Goal: Complete application form: Complete application form

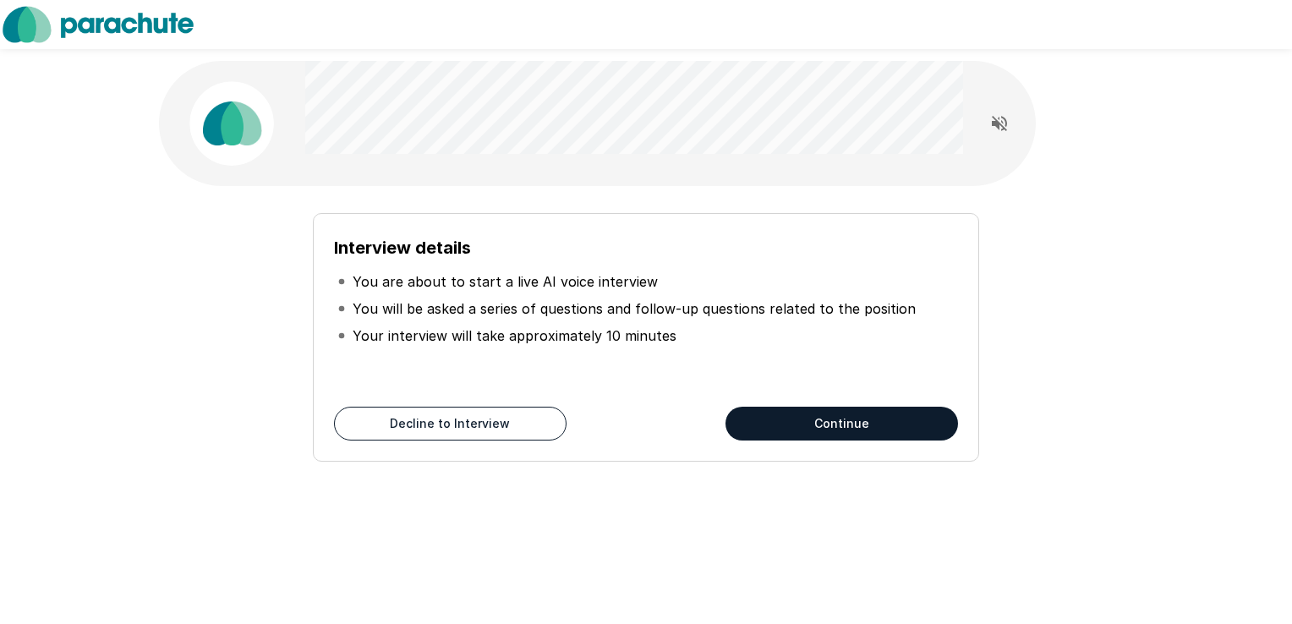
click at [819, 416] on button "Continue" at bounding box center [842, 424] width 233 height 34
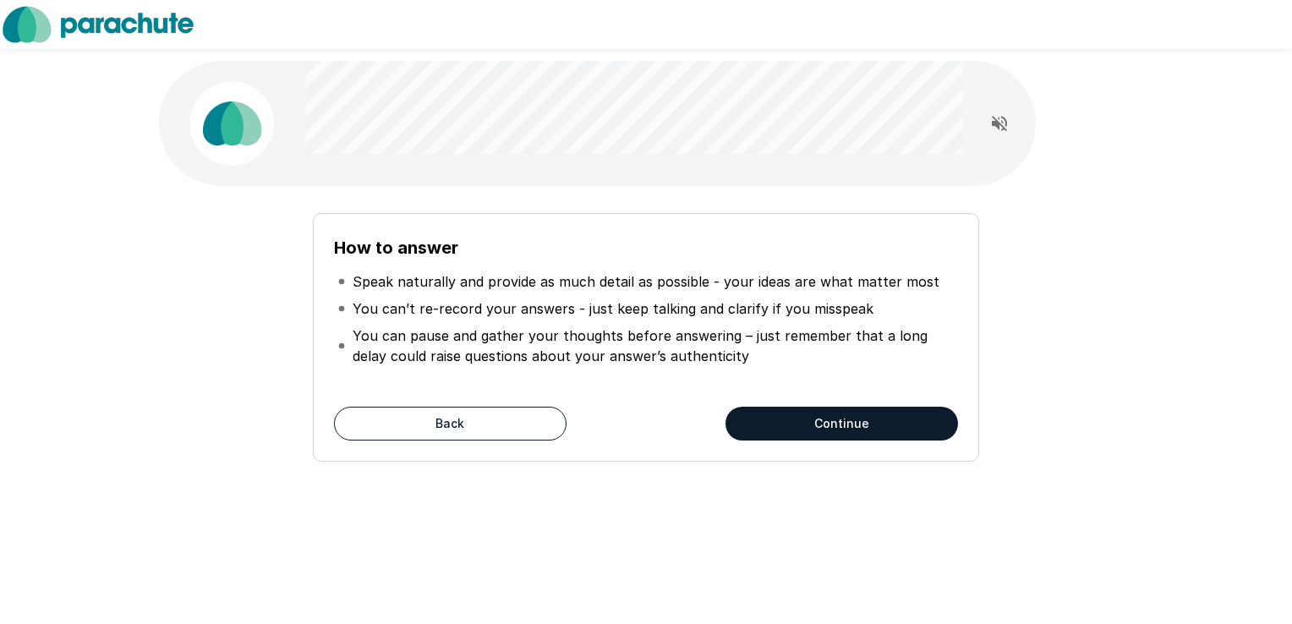
click at [842, 426] on button "Continue" at bounding box center [842, 424] width 233 height 34
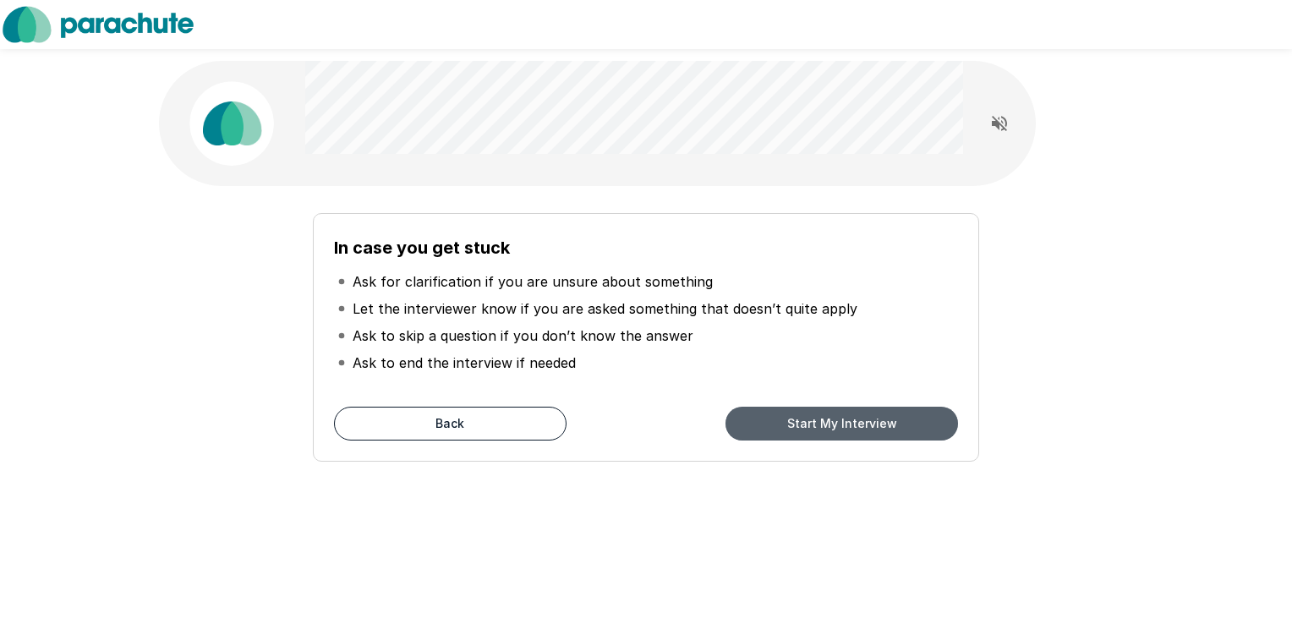
click at [842, 426] on button "Start My Interview" at bounding box center [842, 424] width 233 height 34
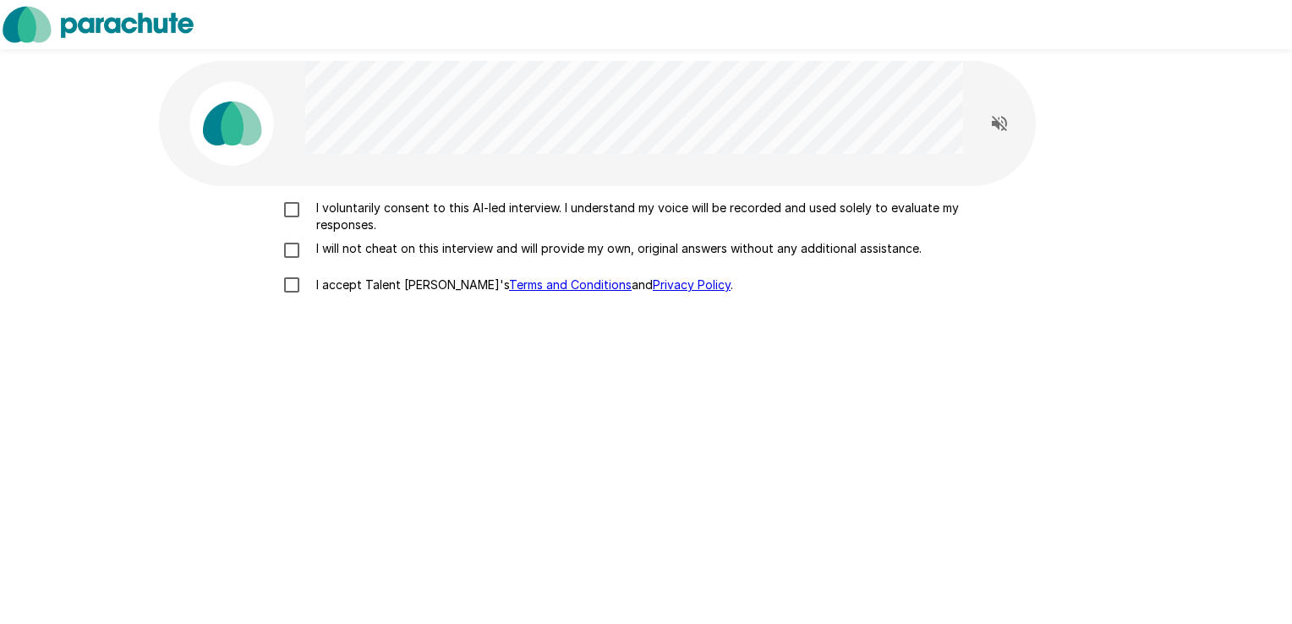
click at [344, 209] on p "I voluntarily consent to this AI-led interview. I understand my voice will be r…" at bounding box center [664, 217] width 709 height 34
click at [338, 245] on p "I will not cheat on this interview and will provide my own, original answers wi…" at bounding box center [616, 248] width 612 height 17
click at [337, 284] on p "I accept Talent Llama's Terms and Conditions and Privacy Policy ." at bounding box center [522, 285] width 424 height 17
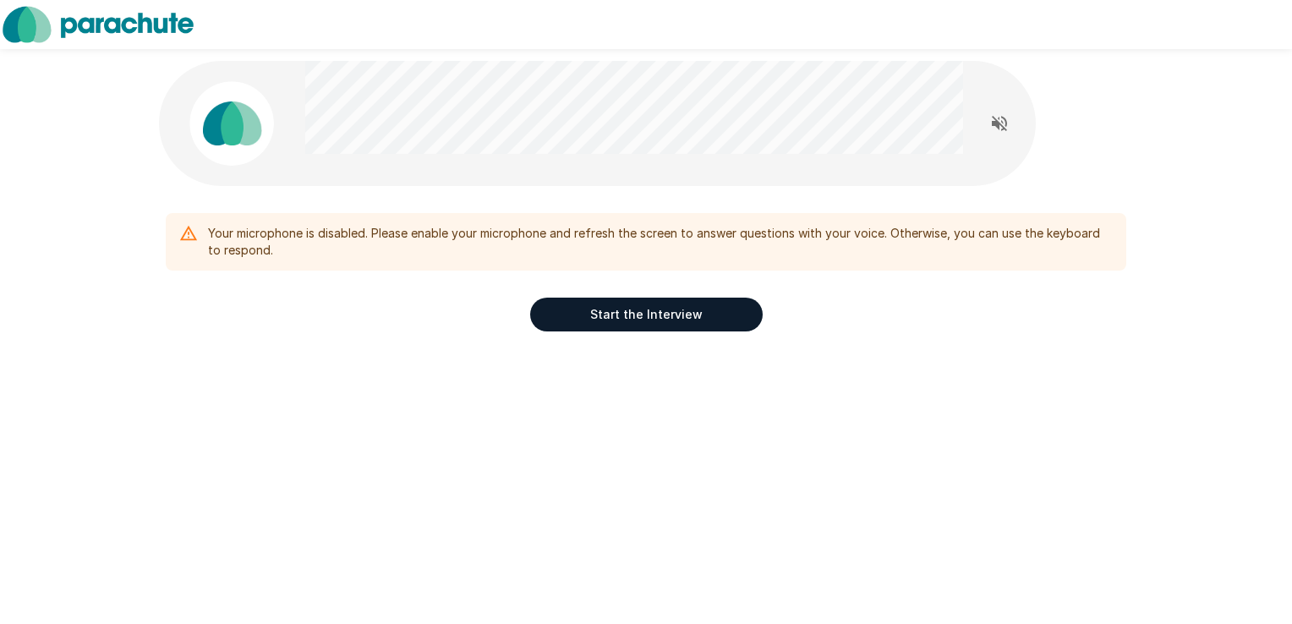
click at [1001, 124] on icon "Read questions aloud" at bounding box center [999, 123] width 20 height 20
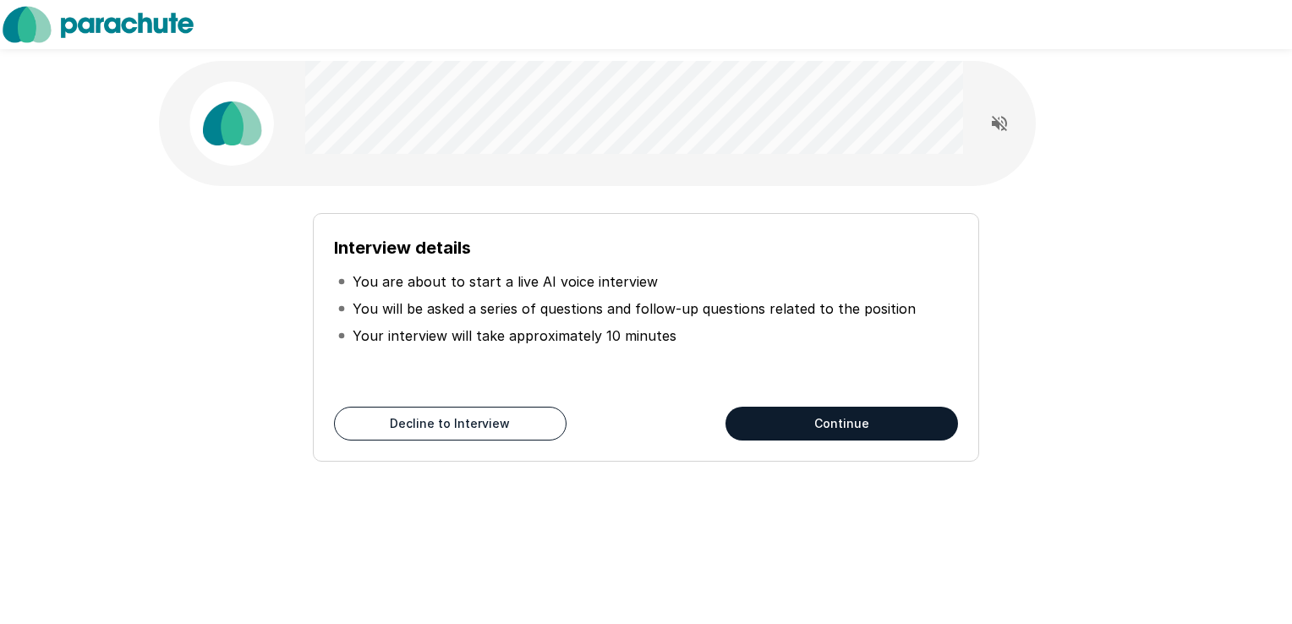
click at [790, 414] on button "Continue" at bounding box center [842, 424] width 233 height 34
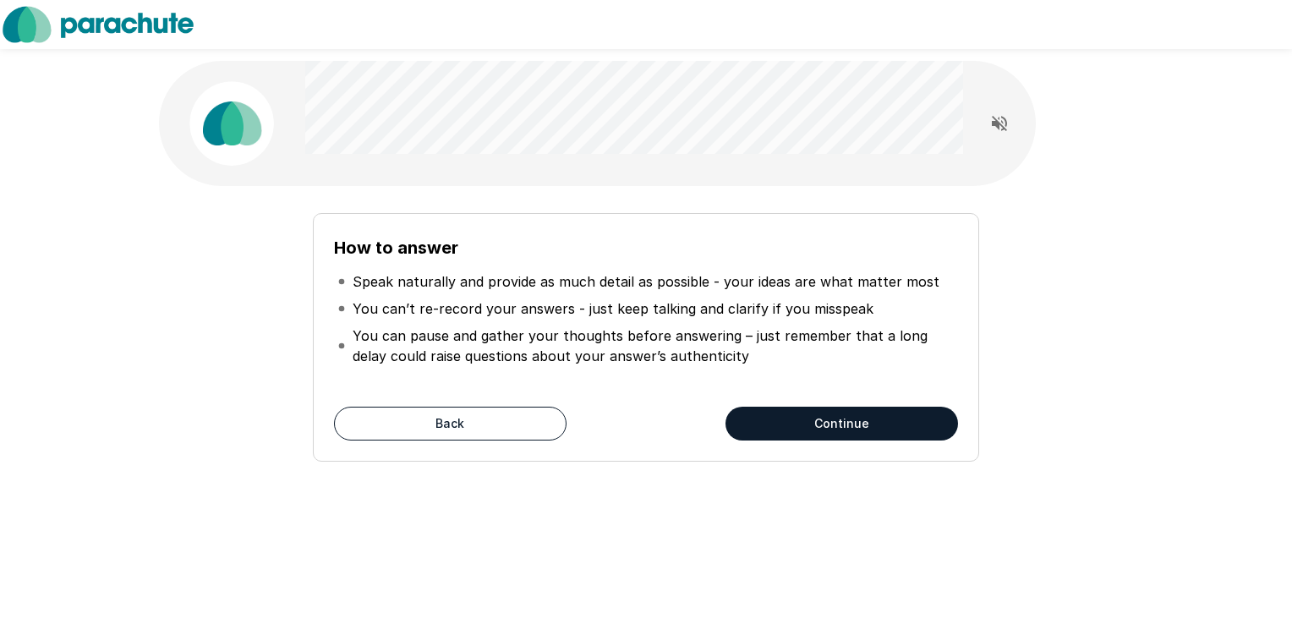
click at [790, 414] on button "Continue" at bounding box center [842, 424] width 233 height 34
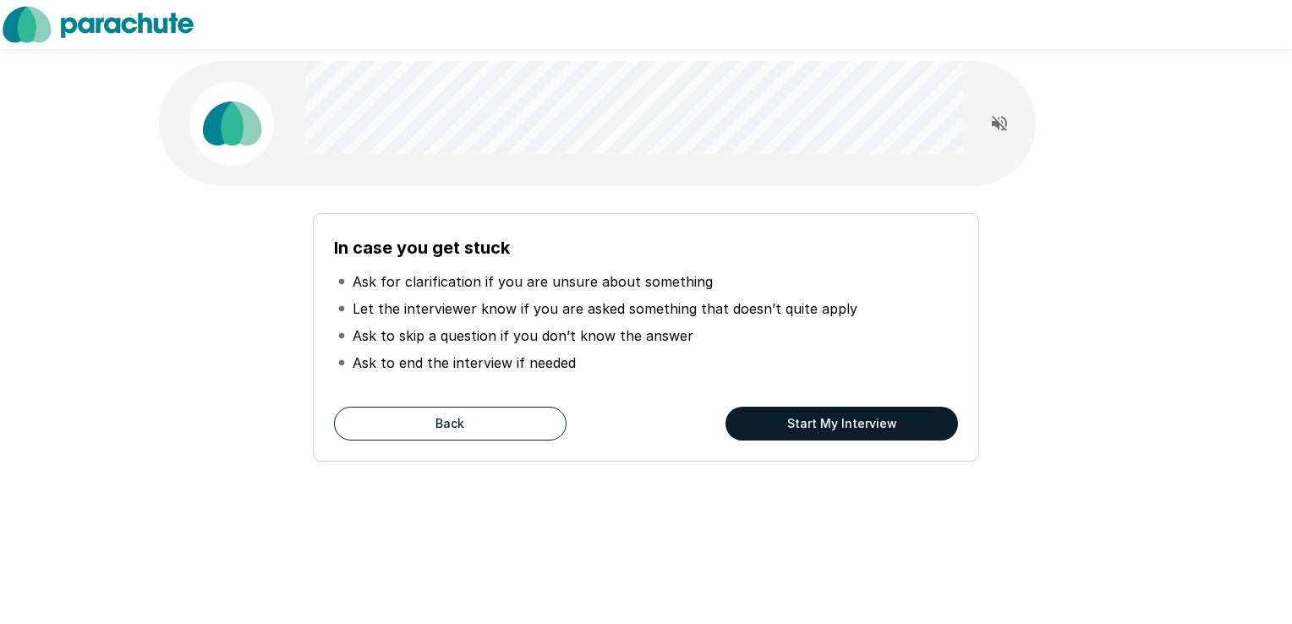
drag, startPoint x: 790, startPoint y: 414, endPoint x: 741, endPoint y: 411, distance: 49.2
drag, startPoint x: 741, startPoint y: 411, endPoint x: 772, endPoint y: 418, distance: 32.0
click at [772, 418] on button "Start My Interview" at bounding box center [842, 424] width 233 height 34
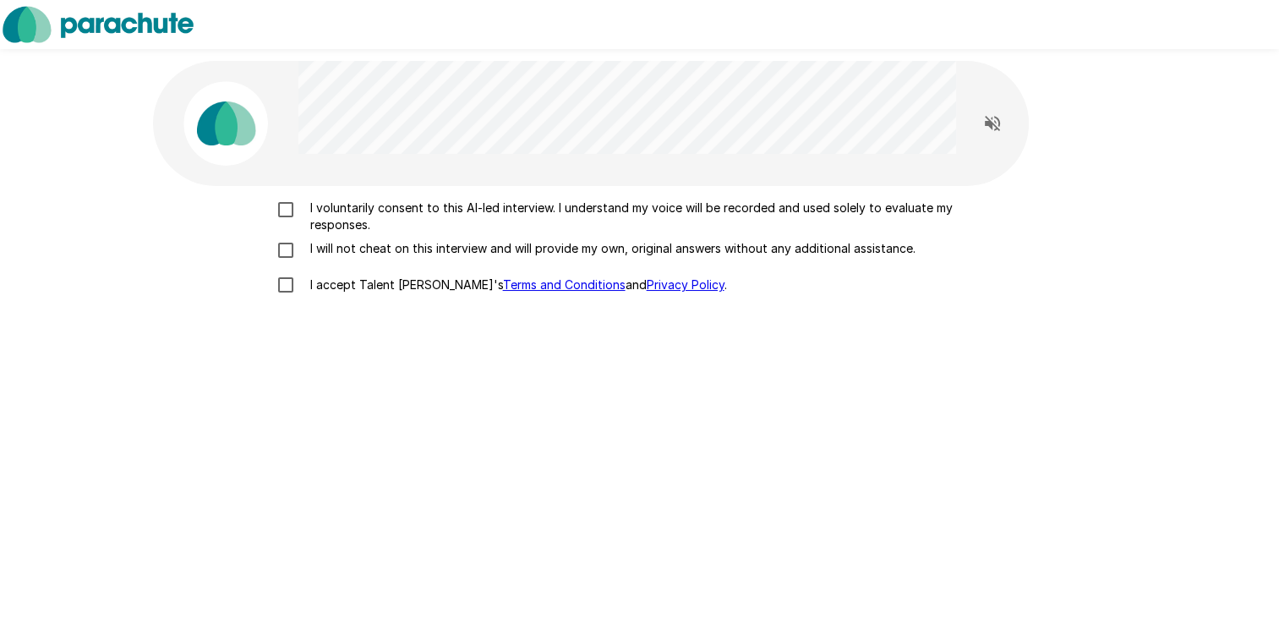
click at [304, 218] on p "I voluntarily consent to this AI-led interview. I understand my voice will be r…" at bounding box center [658, 217] width 709 height 34
click at [324, 245] on p "I will not cheat on this interview and will provide my own, original answers wi…" at bounding box center [610, 248] width 612 height 17
click at [335, 284] on p "I accept Talent Llama's Terms and Conditions and Privacy Policy ." at bounding box center [516, 285] width 424 height 17
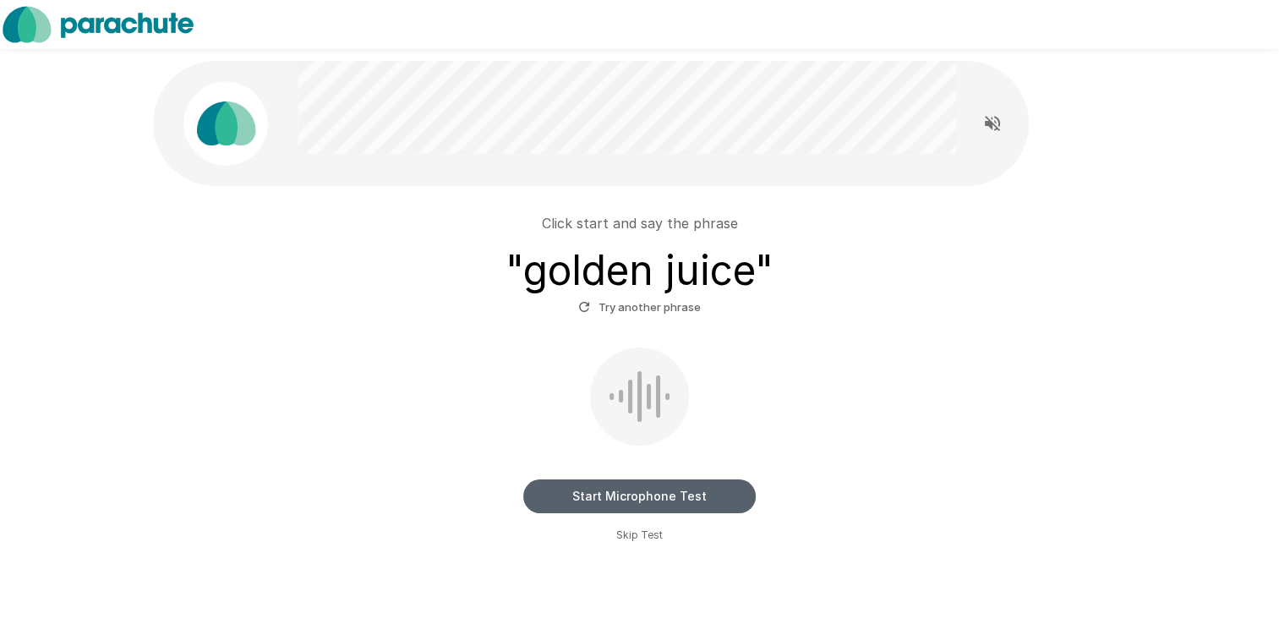
click at [664, 496] on button "Start Microphone Test" at bounding box center [639, 496] width 233 height 34
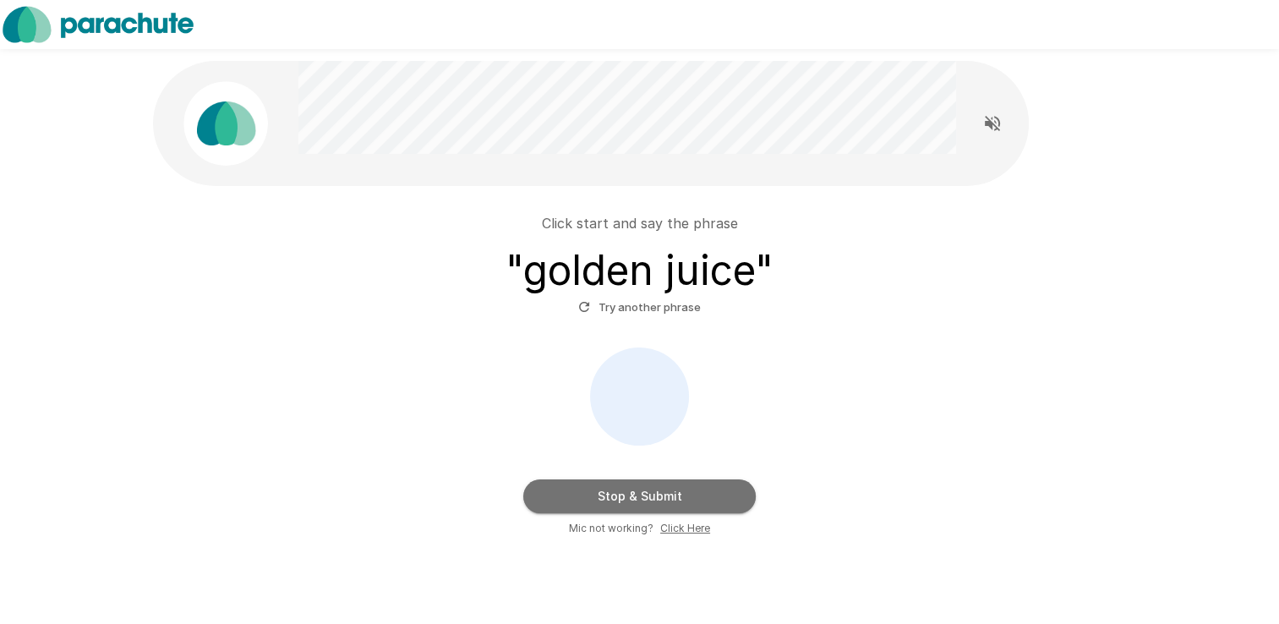
click at [664, 496] on button "Stop & Submit" at bounding box center [639, 496] width 233 height 34
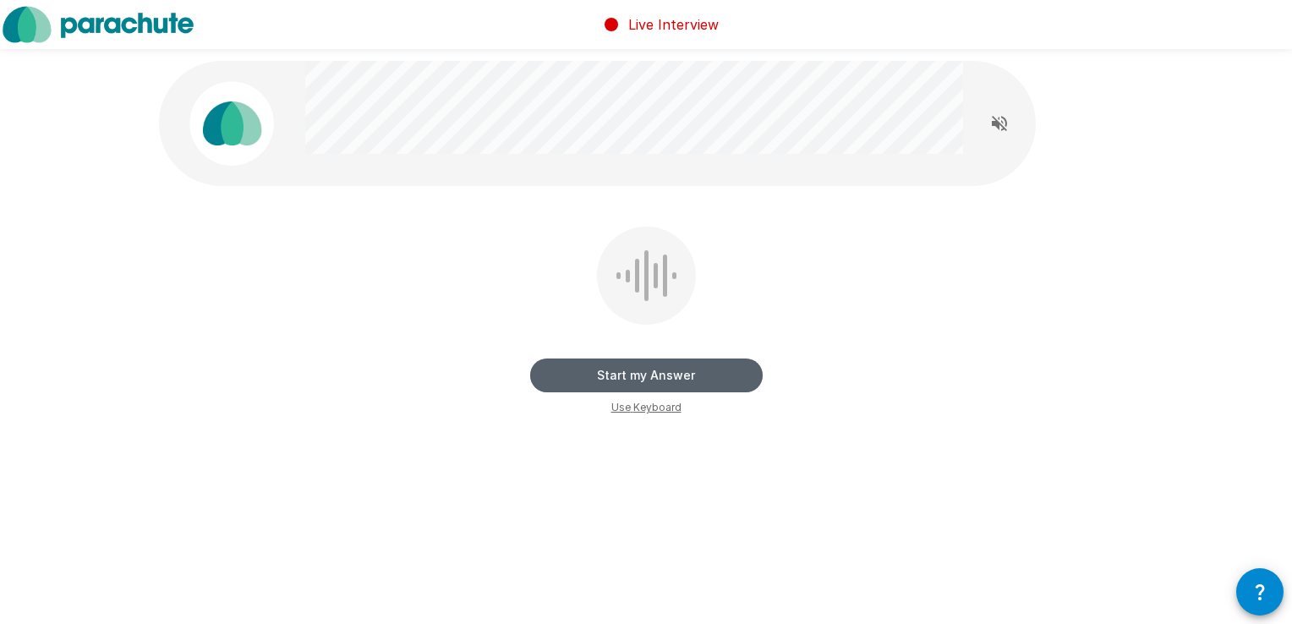
click at [716, 376] on button "Start my Answer" at bounding box center [646, 376] width 233 height 34
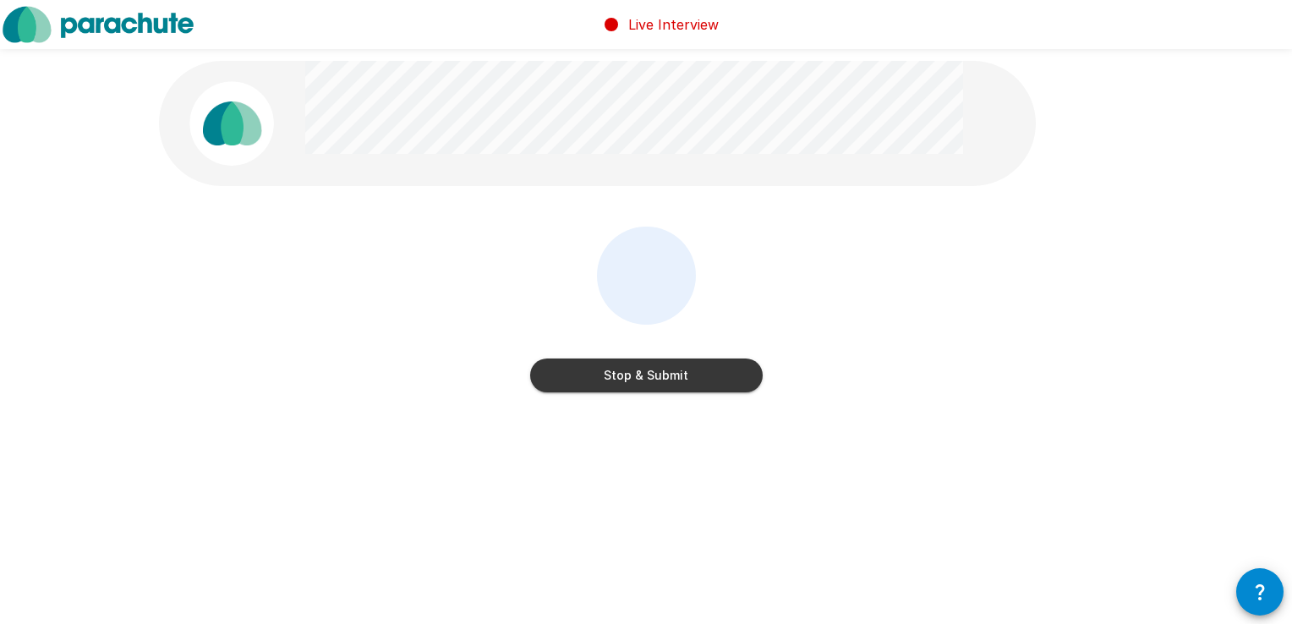
click at [716, 376] on button "Stop & Submit" at bounding box center [646, 376] width 233 height 34
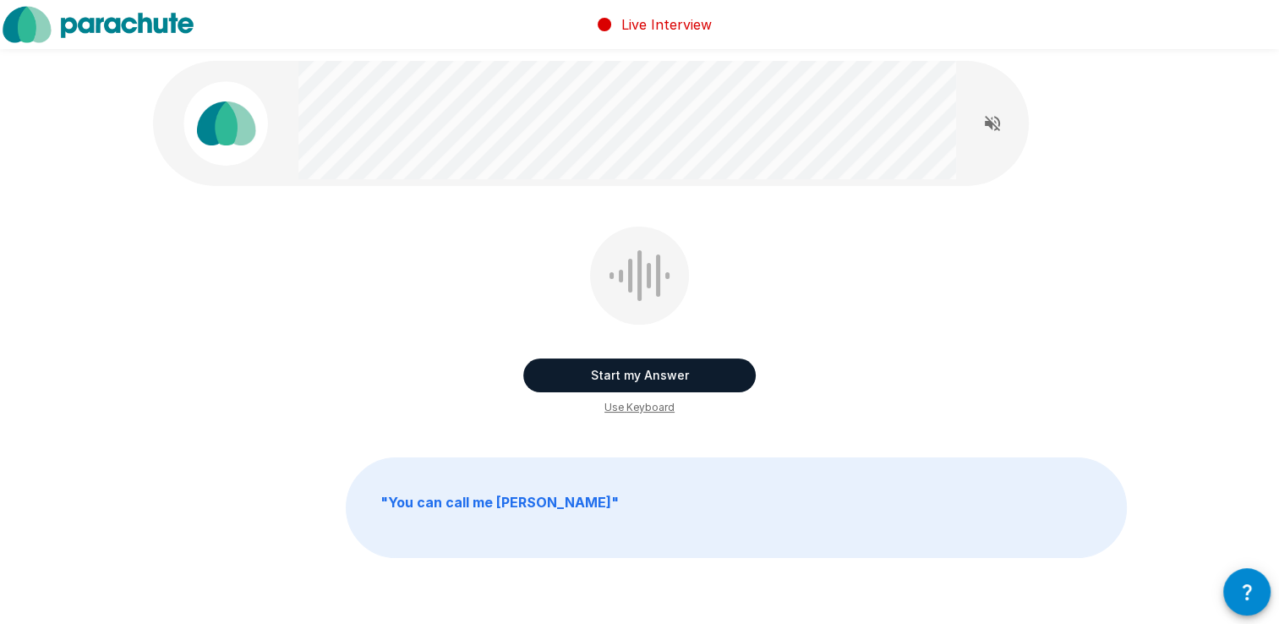
click at [716, 376] on button "Start my Answer" at bounding box center [639, 376] width 233 height 34
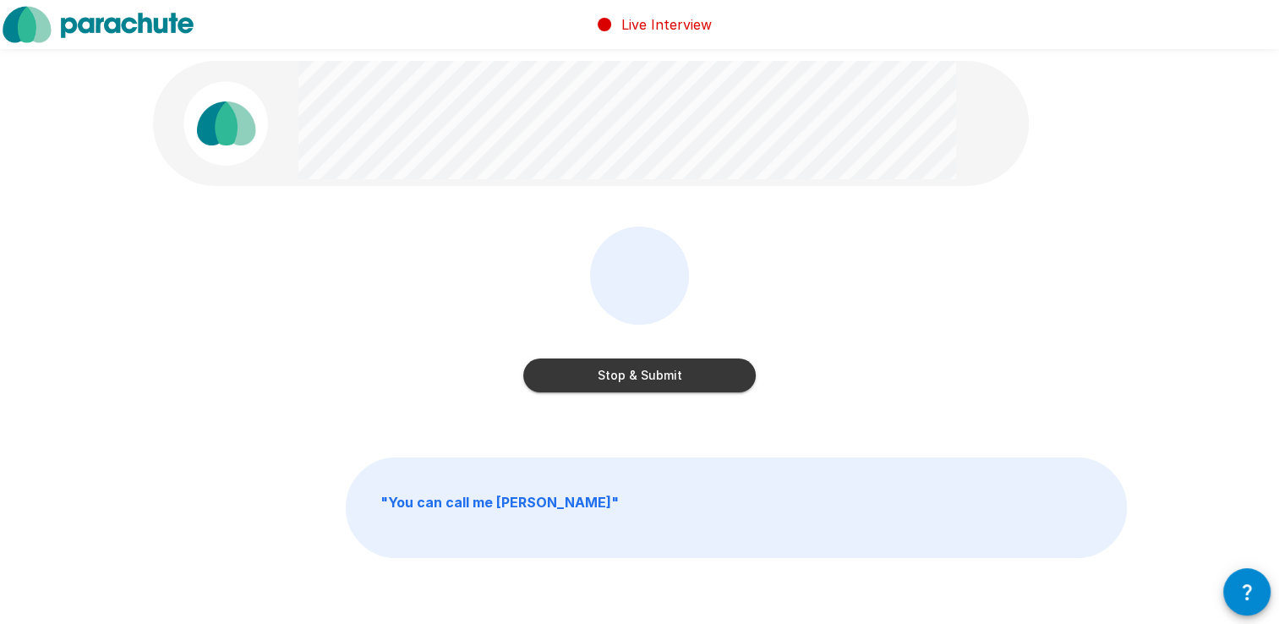
click at [716, 376] on button "Stop & Submit" at bounding box center [639, 376] width 233 height 34
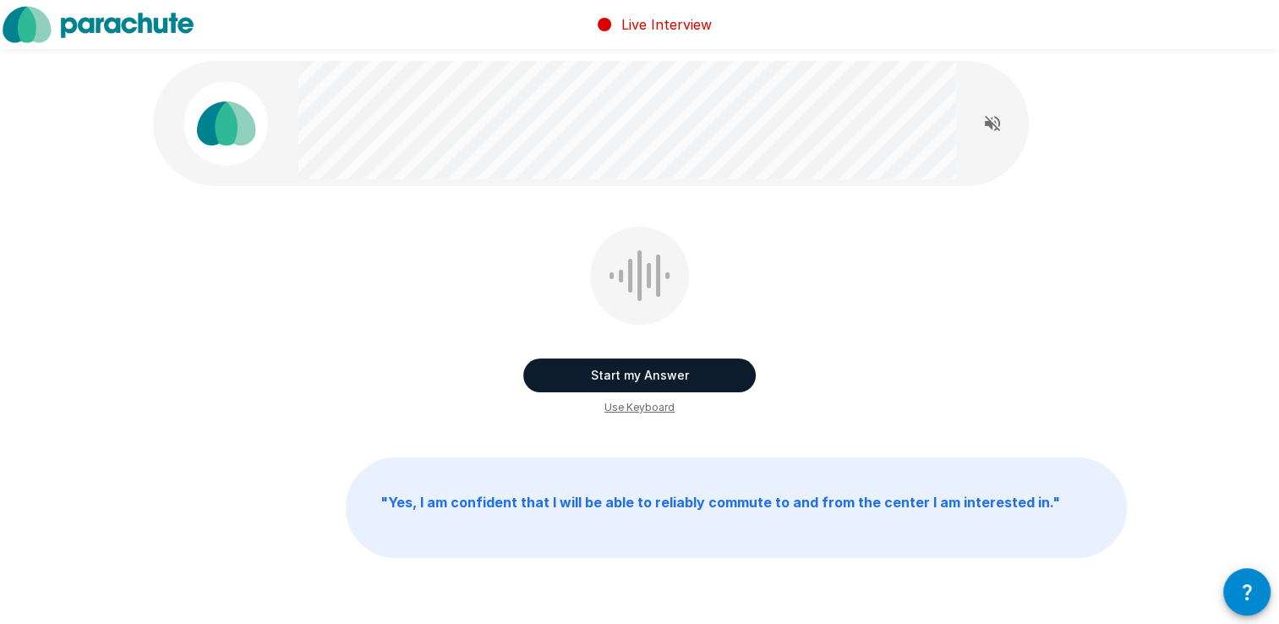
drag, startPoint x: 716, startPoint y: 376, endPoint x: 682, endPoint y: 374, distance: 34.8
click at [682, 374] on button "Start my Answer" at bounding box center [639, 376] width 233 height 34
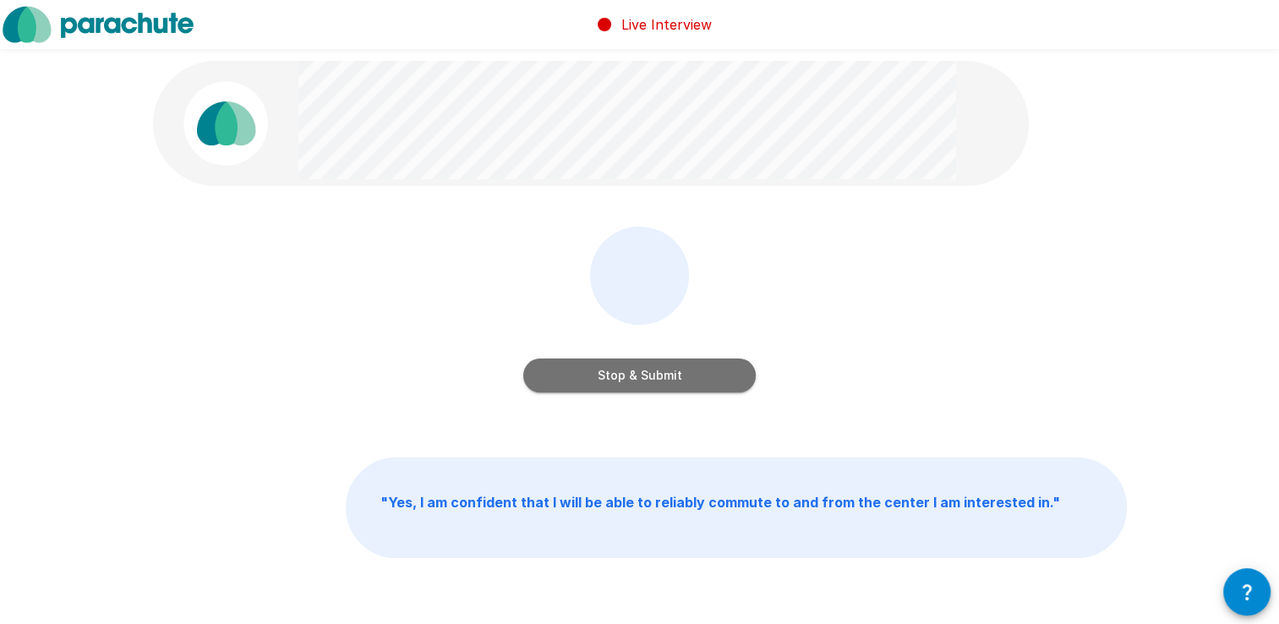
click at [682, 374] on button "Stop & Submit" at bounding box center [639, 376] width 233 height 34
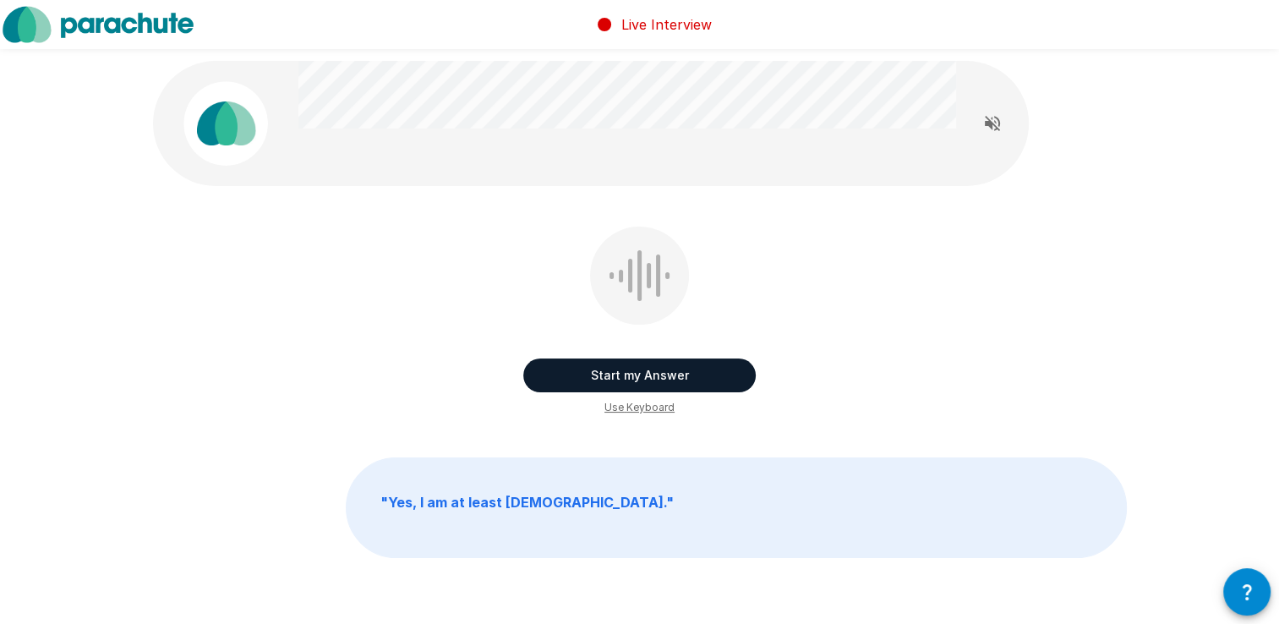
click at [687, 370] on button "Start my Answer" at bounding box center [639, 376] width 233 height 34
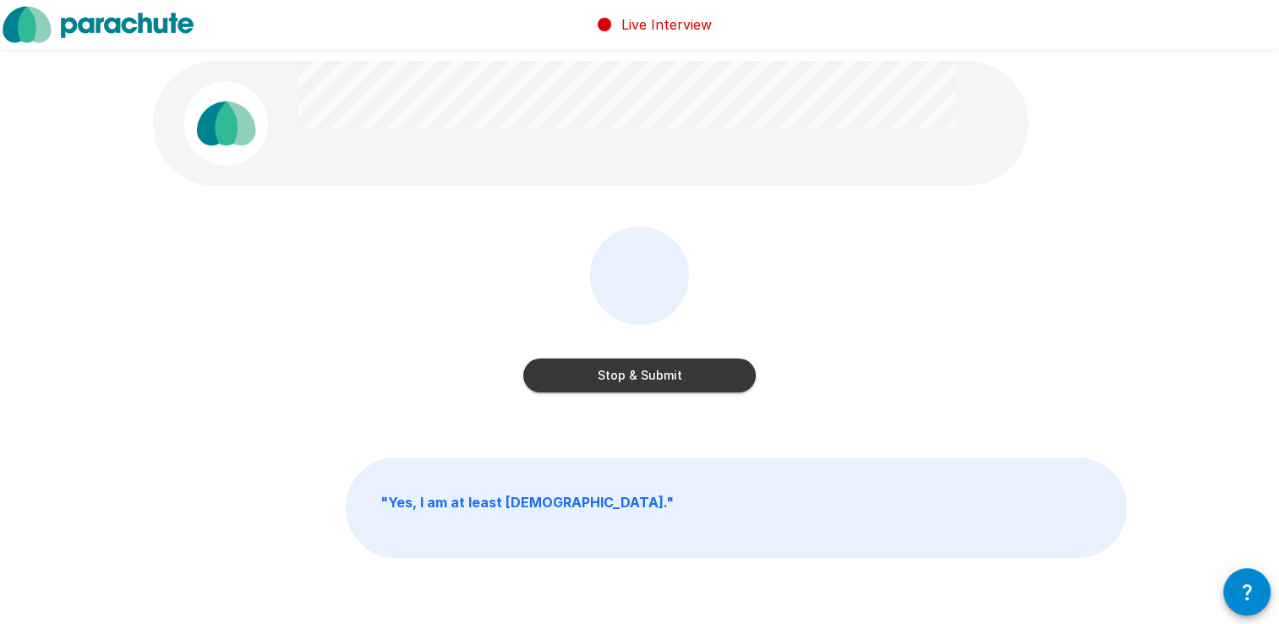
click at [687, 370] on button "Stop & Submit" at bounding box center [639, 376] width 233 height 34
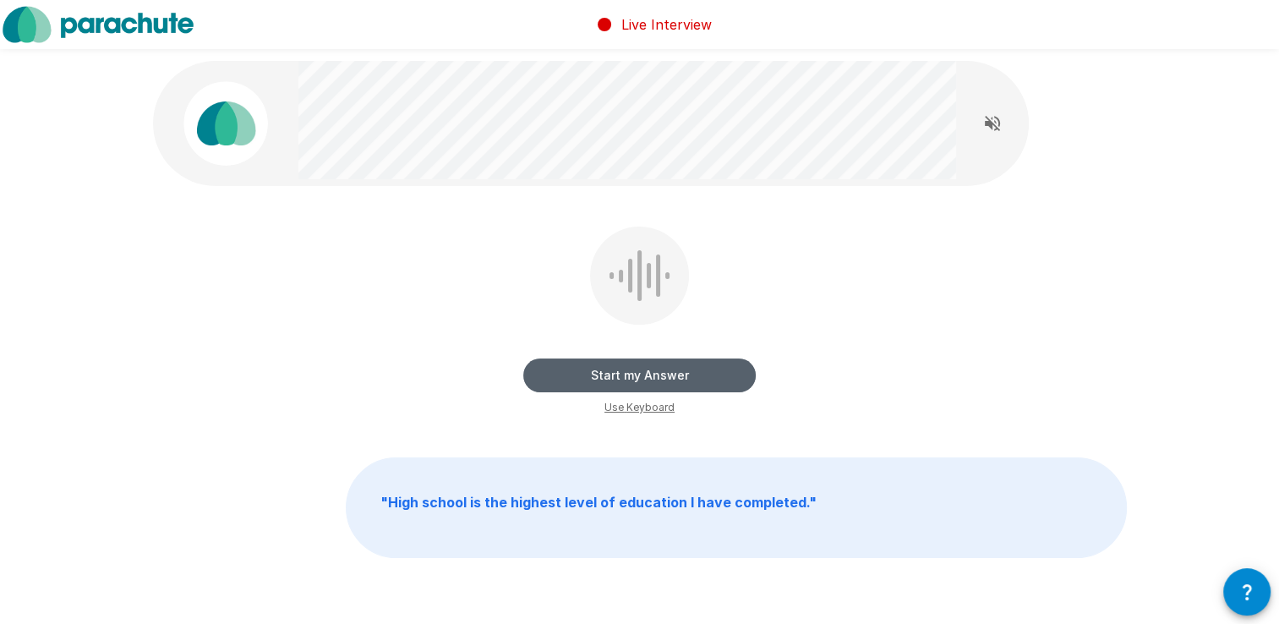
click at [699, 370] on button "Start my Answer" at bounding box center [639, 376] width 233 height 34
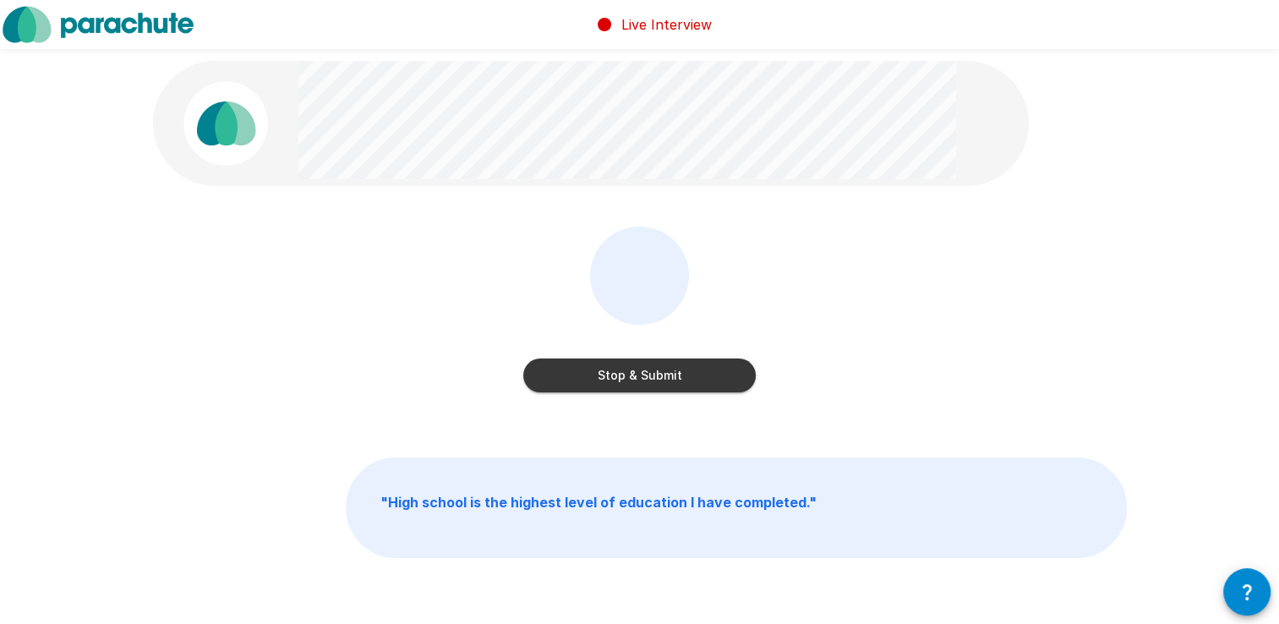
click at [699, 370] on button "Stop & Submit" at bounding box center [639, 376] width 233 height 34
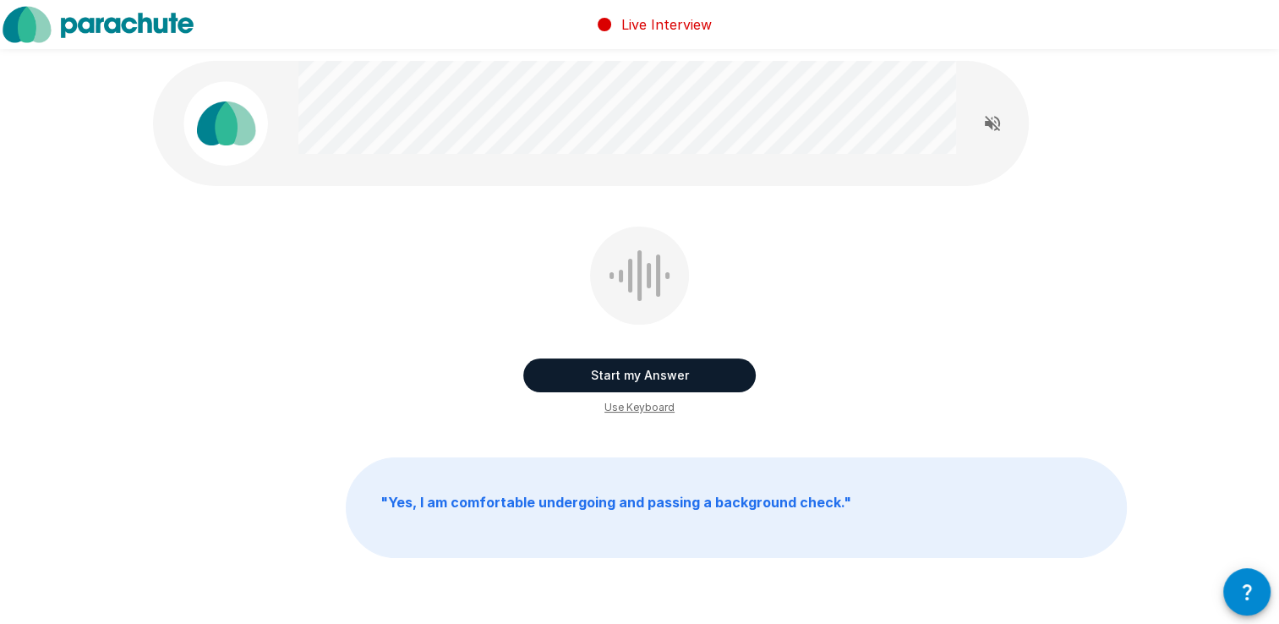
click at [670, 369] on button "Start my Answer" at bounding box center [639, 376] width 233 height 34
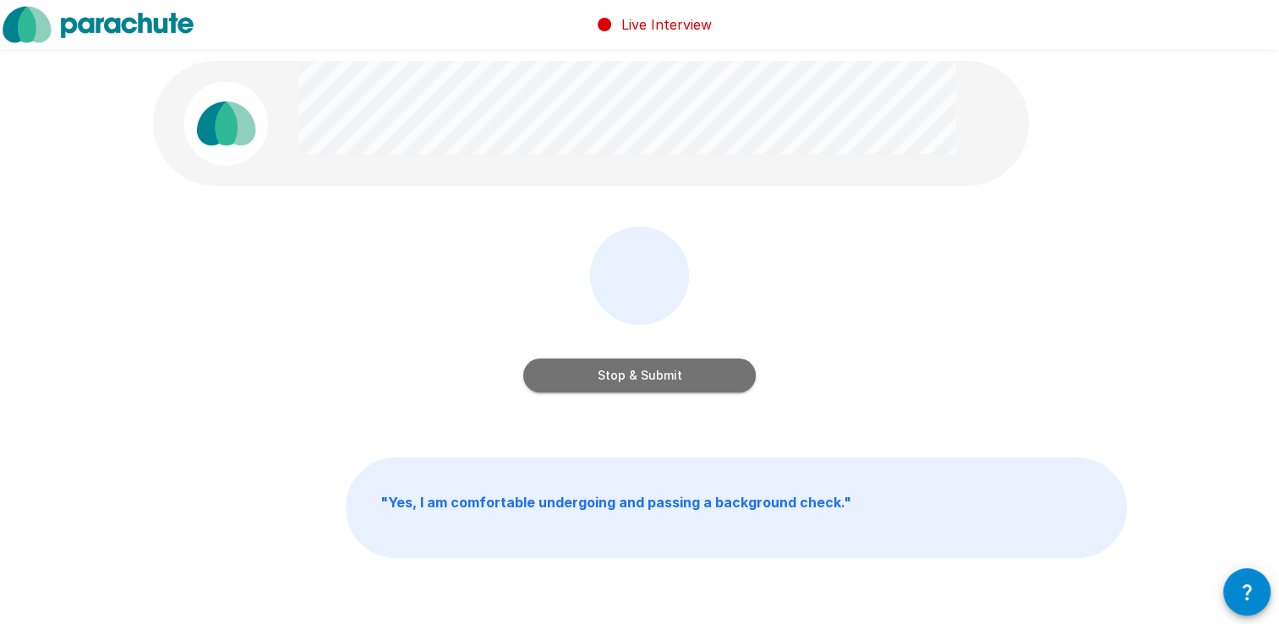
click at [670, 369] on button "Stop & Submit" at bounding box center [639, 376] width 233 height 34
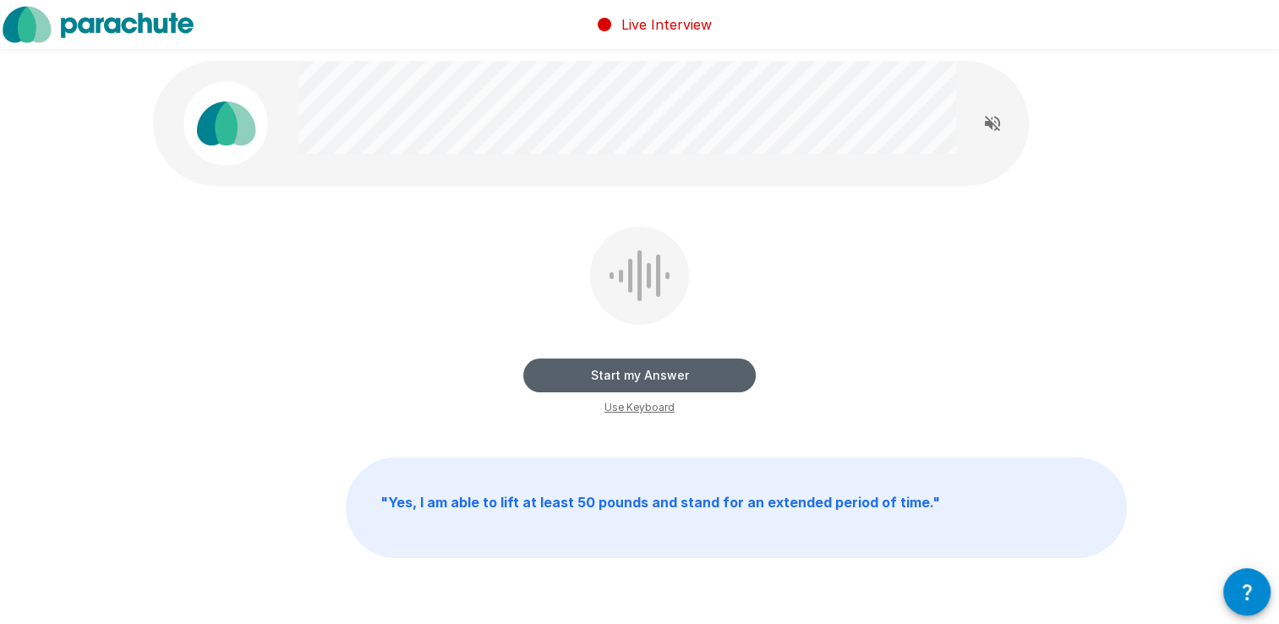
click at [670, 369] on button "Start my Answer" at bounding box center [639, 376] width 233 height 34
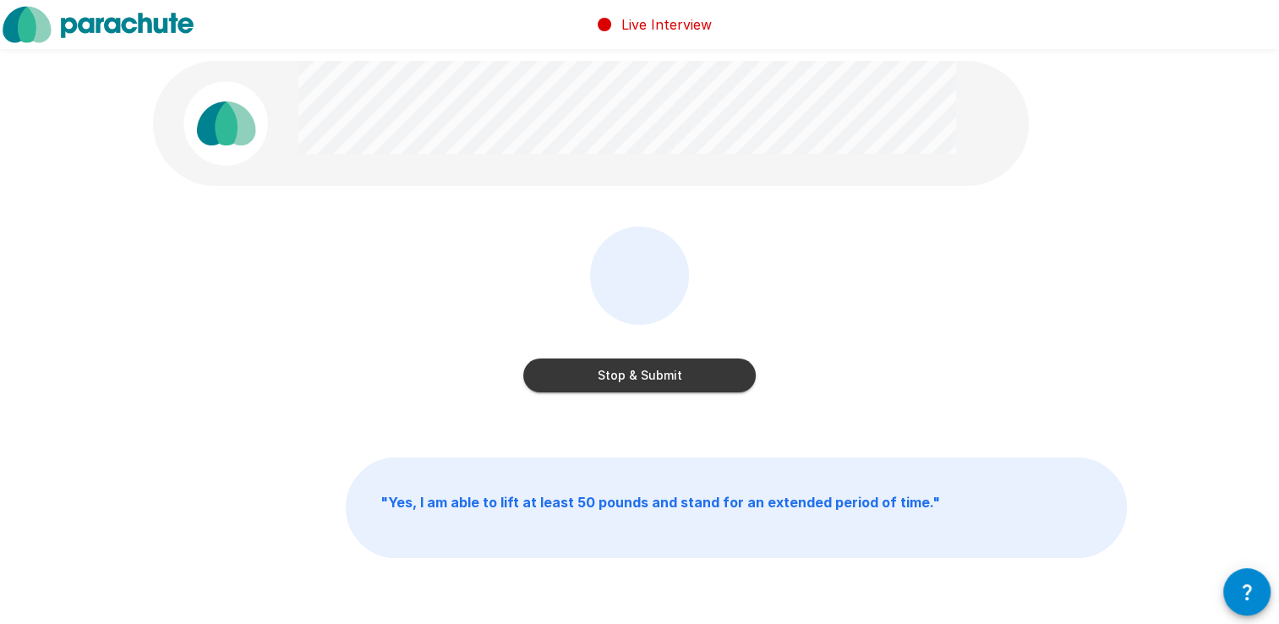
click at [670, 369] on button "Stop & Submit" at bounding box center [639, 376] width 233 height 34
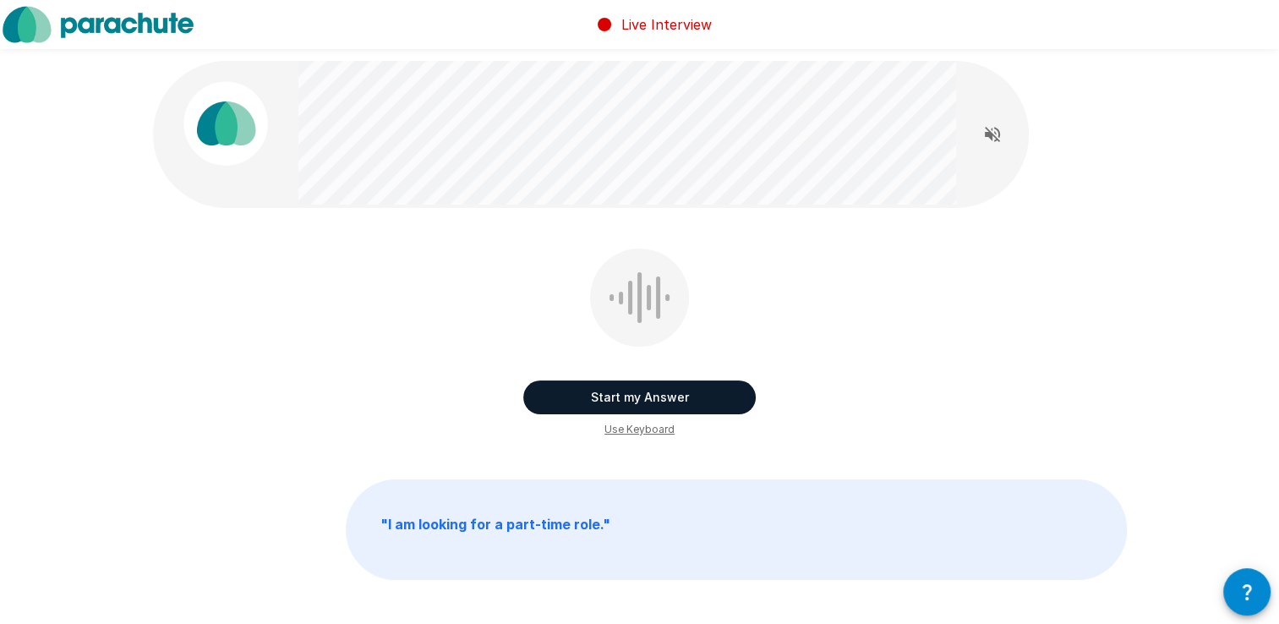
click at [626, 392] on button "Start my Answer" at bounding box center [639, 398] width 233 height 34
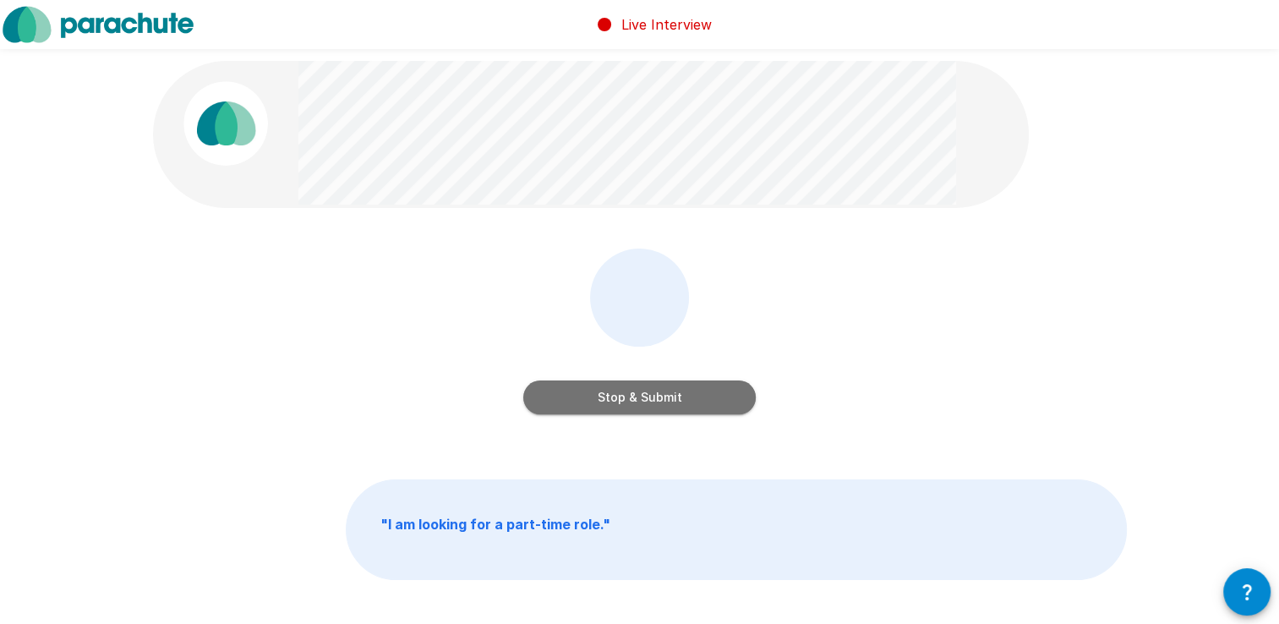
click at [626, 392] on button "Stop & Submit" at bounding box center [639, 398] width 233 height 34
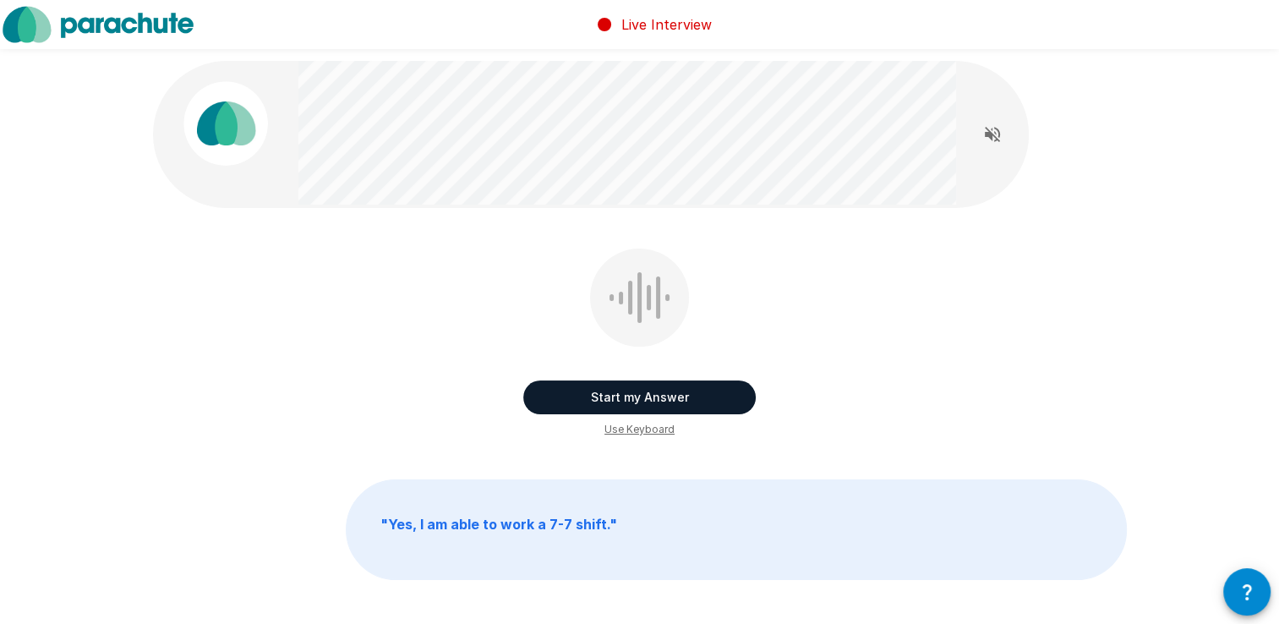
click at [622, 386] on button "Start my Answer" at bounding box center [639, 398] width 233 height 34
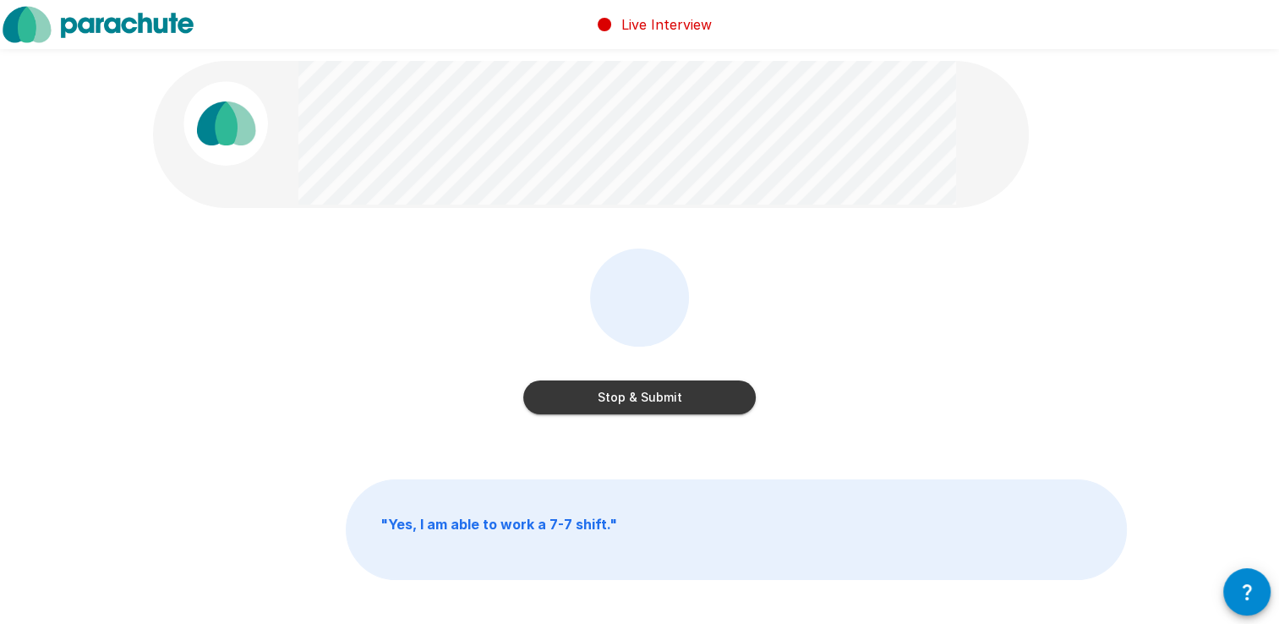
click at [626, 402] on button "Stop & Submit" at bounding box center [639, 398] width 233 height 34
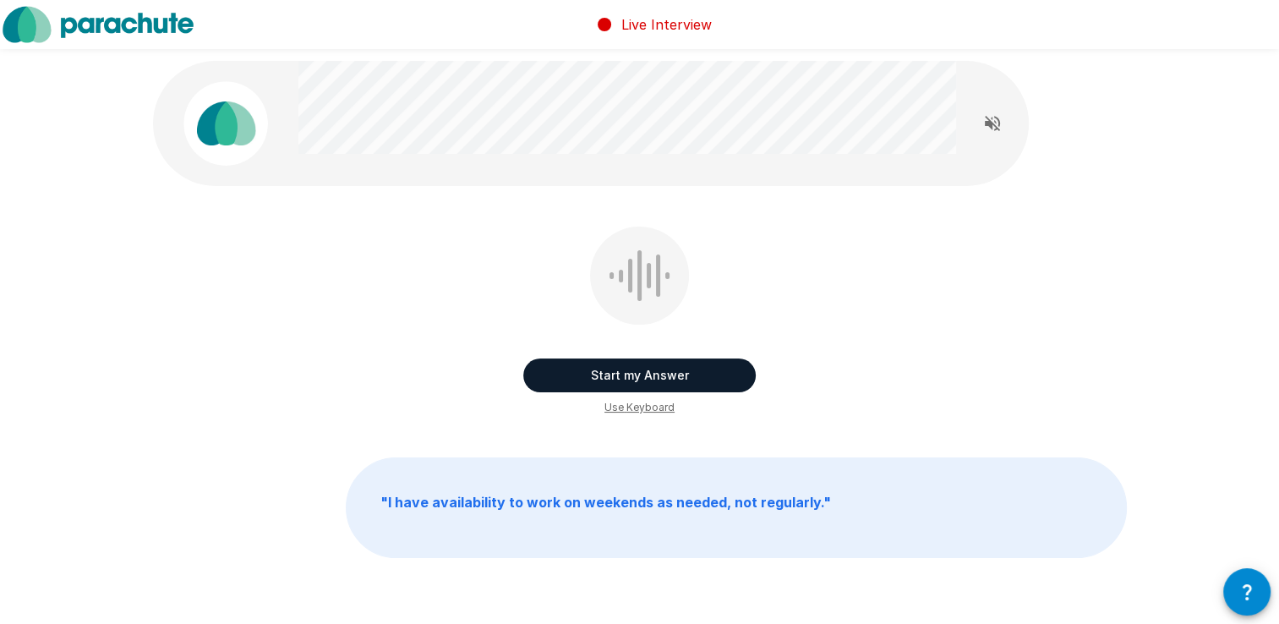
click at [614, 366] on button "Start my Answer" at bounding box center [639, 376] width 233 height 34
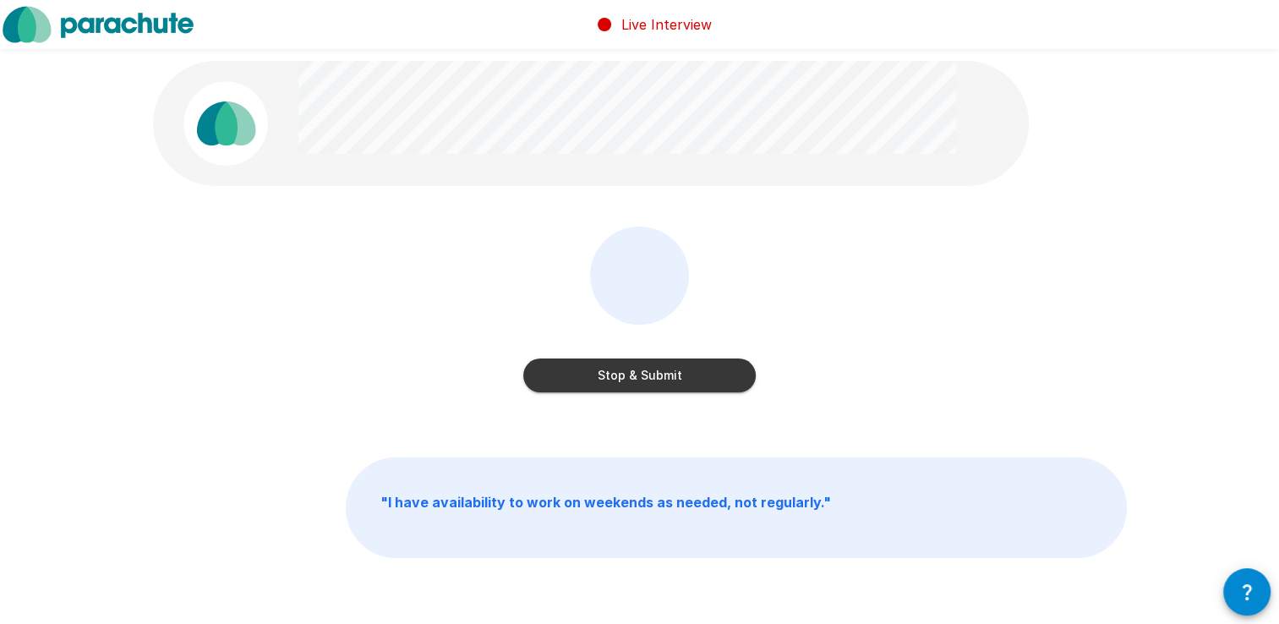
click at [614, 366] on button "Stop & Submit" at bounding box center [639, 376] width 233 height 34
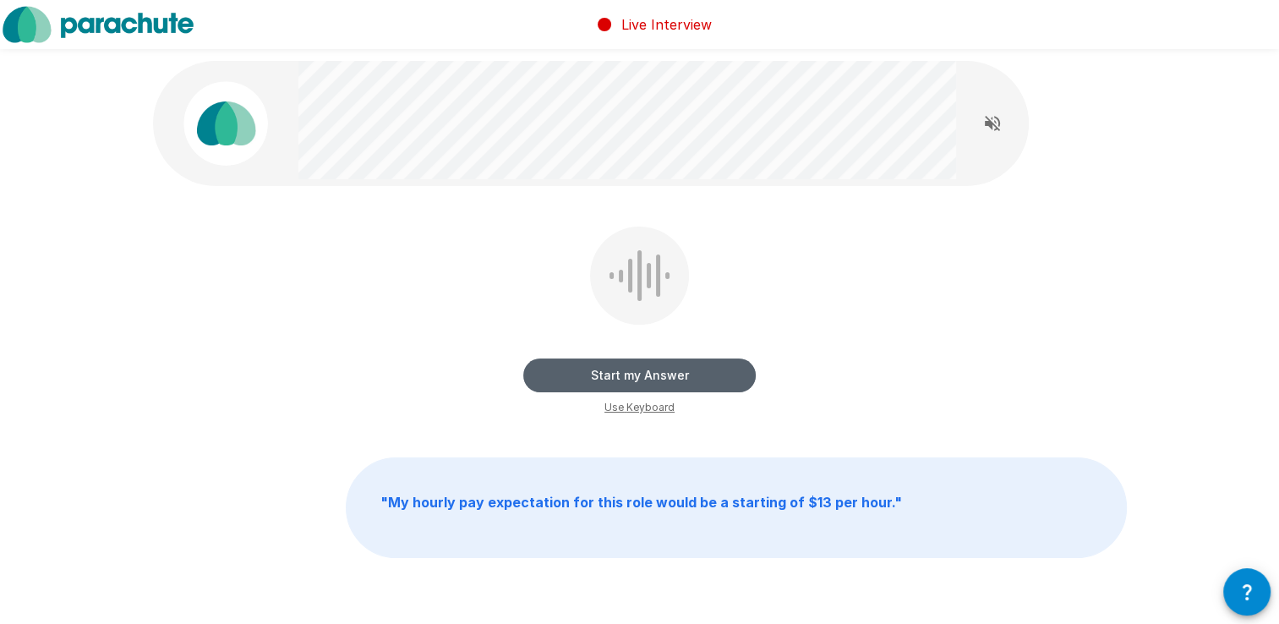
click at [711, 369] on button "Start my Answer" at bounding box center [639, 376] width 233 height 34
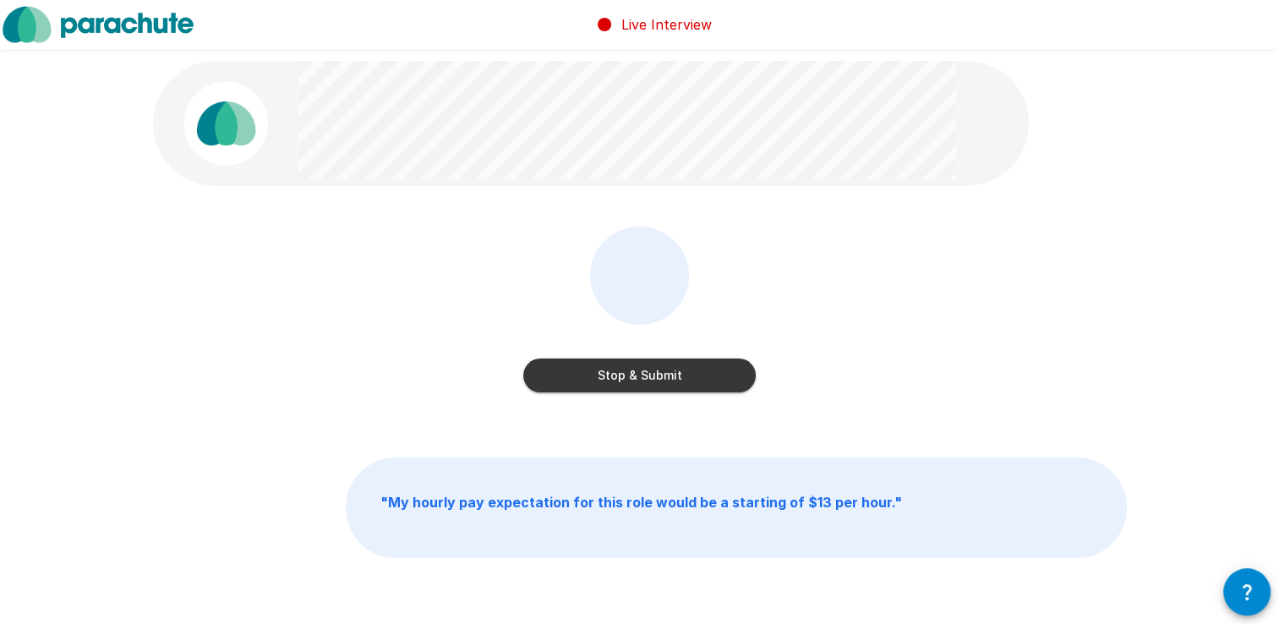
click at [710, 370] on button "Stop & Submit" at bounding box center [639, 376] width 233 height 34
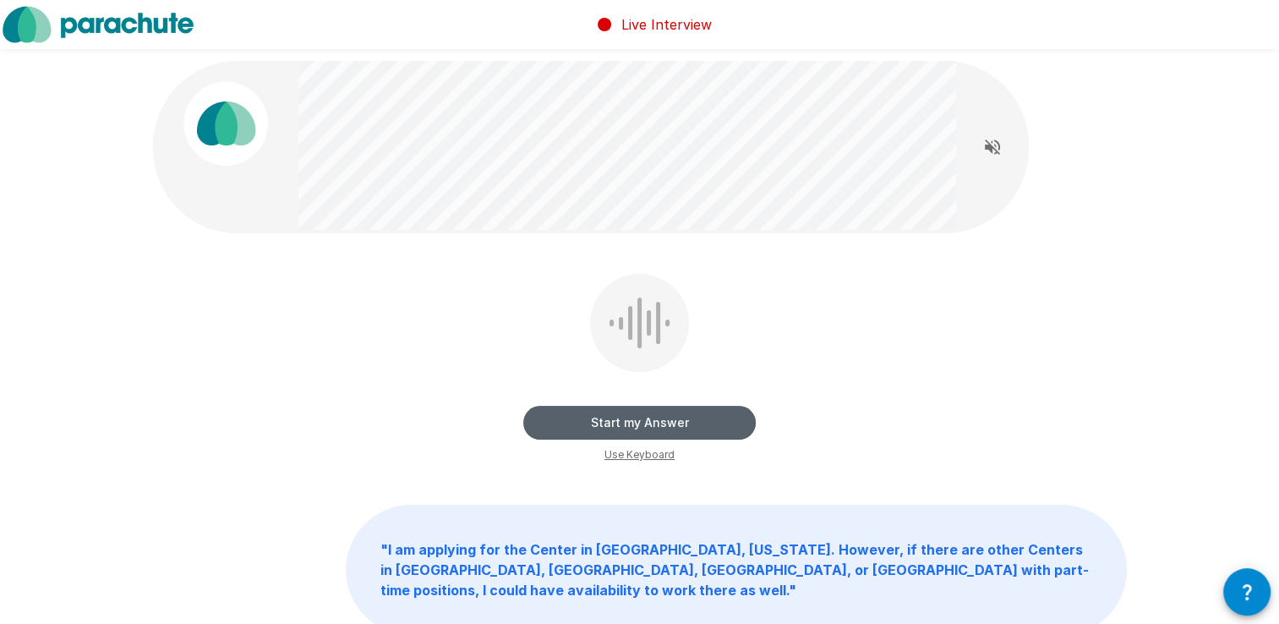
click at [714, 414] on button "Start my Answer" at bounding box center [639, 423] width 233 height 34
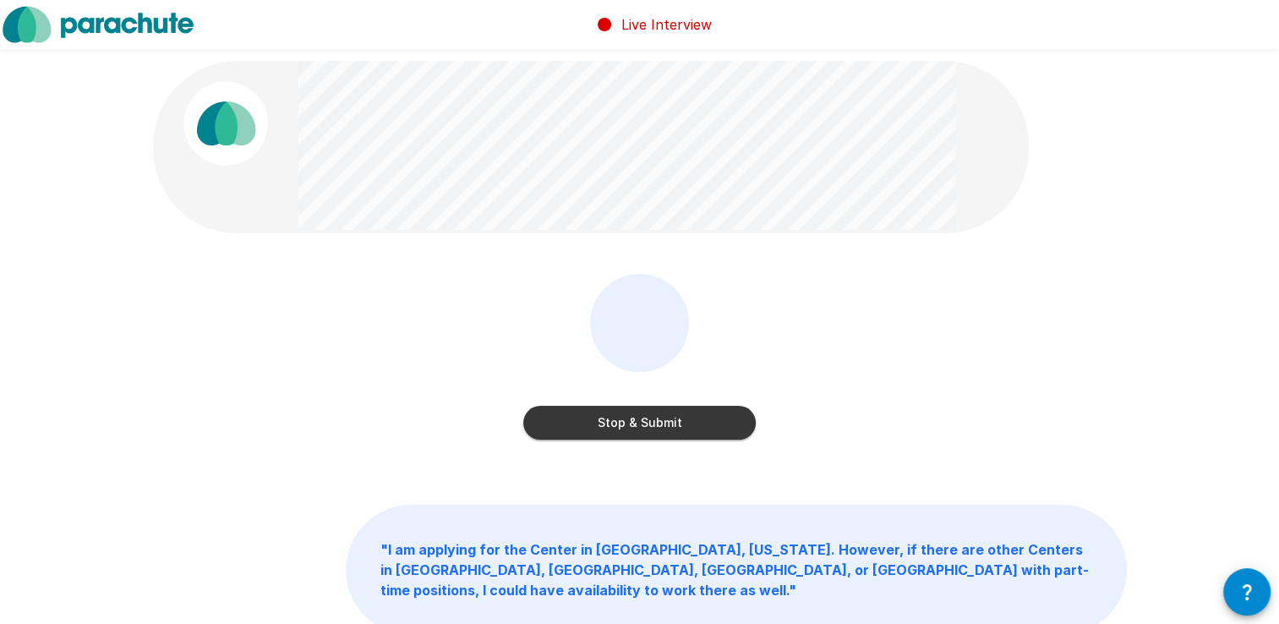
click at [714, 414] on button "Stop & Submit" at bounding box center [639, 423] width 233 height 34
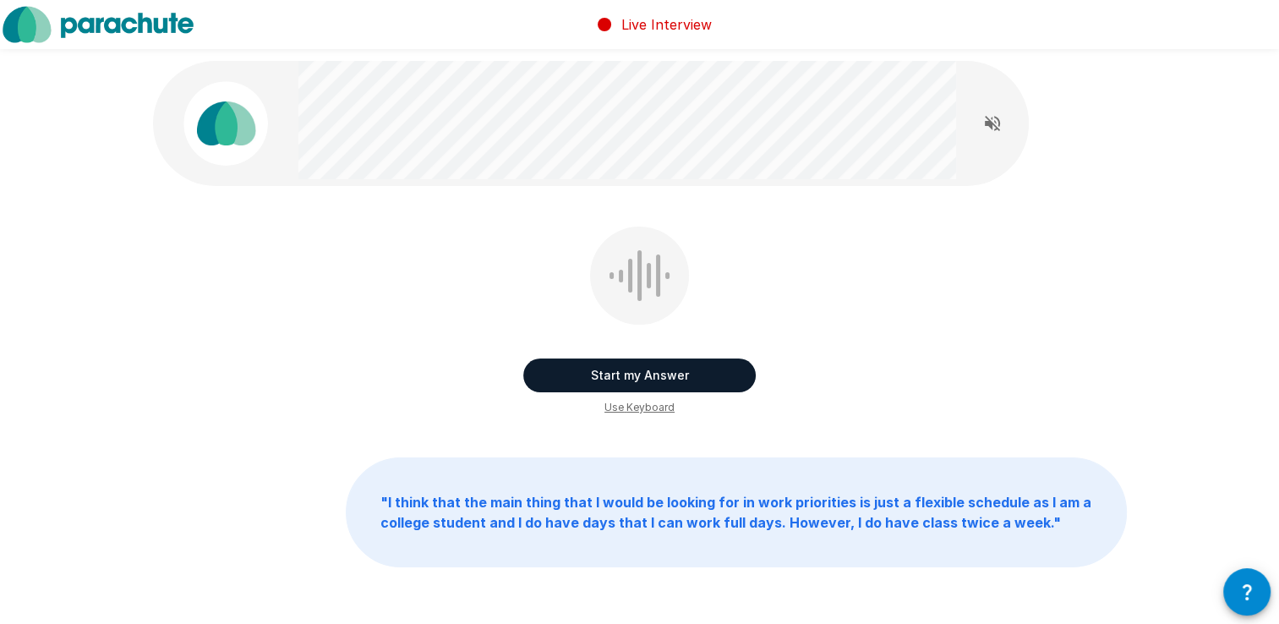
click at [685, 382] on button "Start my Answer" at bounding box center [639, 376] width 233 height 34
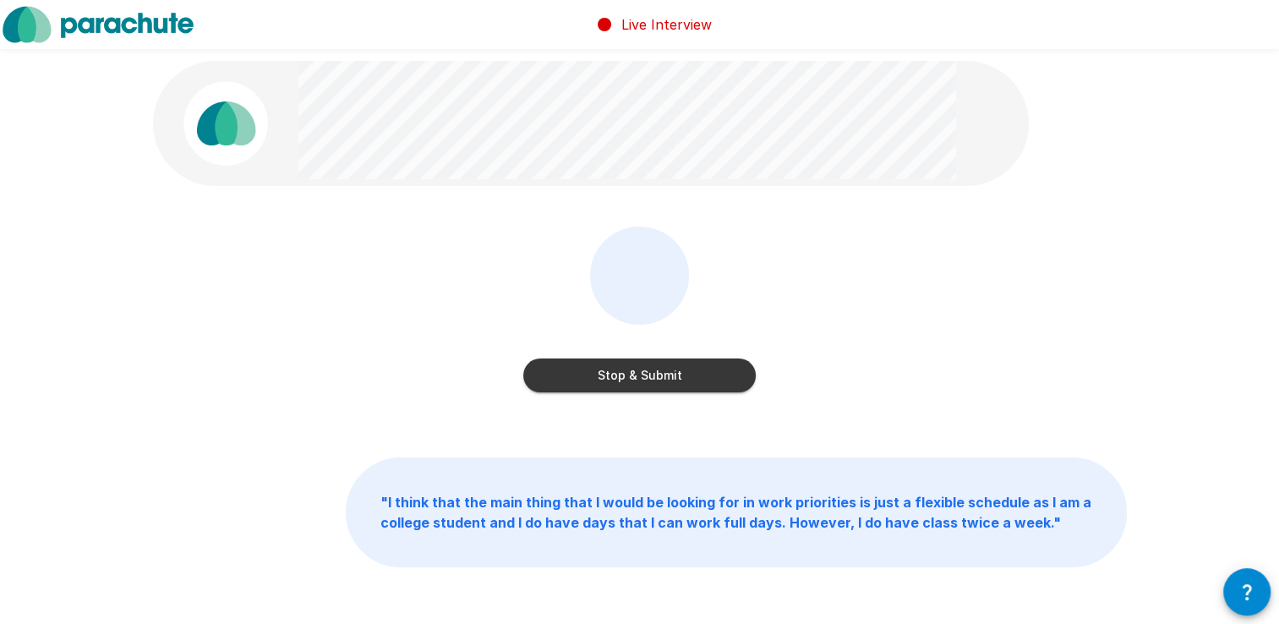
drag, startPoint x: 685, startPoint y: 382, endPoint x: 639, endPoint y: 384, distance: 45.7
click at [639, 384] on button "Stop & Submit" at bounding box center [639, 376] width 233 height 34
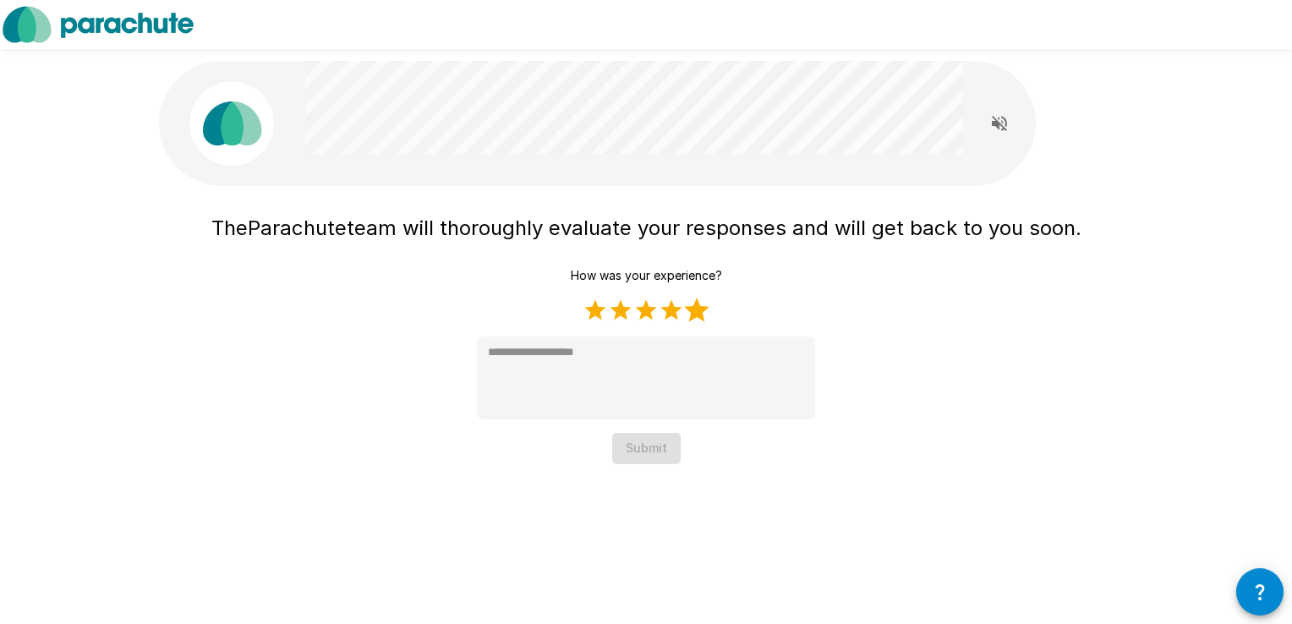
click at [689, 318] on label "5 Stars" at bounding box center [696, 310] width 25 height 25
type textarea "*"
click at [660, 451] on button "Submit" at bounding box center [646, 448] width 68 height 31
